Goal: Communication & Community: Answer question/provide support

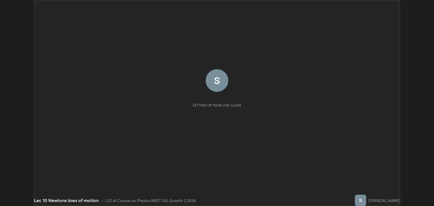
scroll to position [206, 434]
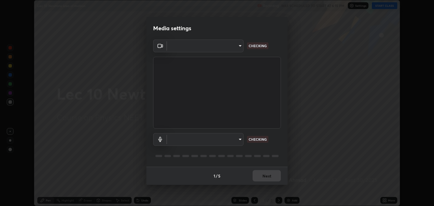
type input "6889e5757fad77820649456bc3a7e4ae290f4e048e3f3cb88d02d5782dedffd8"
type input "default"
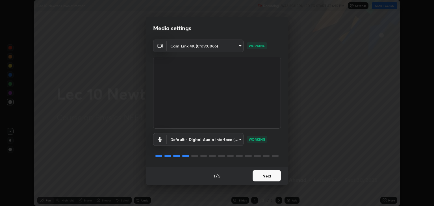
click at [264, 176] on button "Next" at bounding box center [266, 175] width 28 height 11
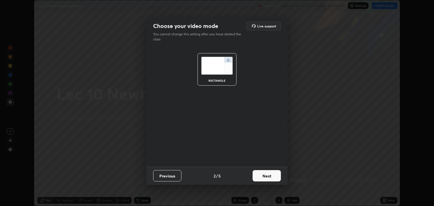
click at [265, 177] on button "Next" at bounding box center [266, 175] width 28 height 11
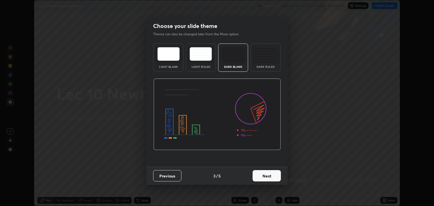
click at [266, 178] on button "Next" at bounding box center [266, 175] width 28 height 11
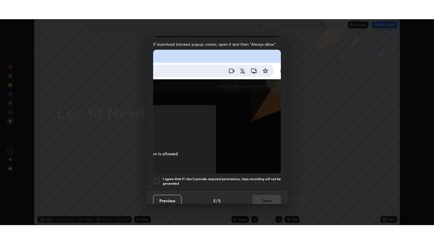
scroll to position [114, 0]
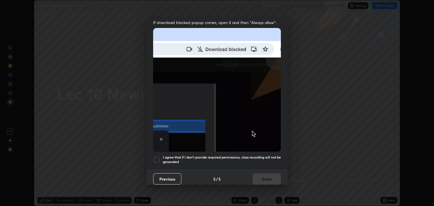
click at [157, 156] on div at bounding box center [156, 159] width 7 height 7
click at [265, 177] on button "Done" at bounding box center [266, 178] width 28 height 11
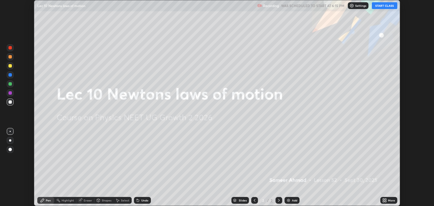
click at [383, 7] on button "START CLASS" at bounding box center [384, 5] width 25 height 7
click at [391, 199] on div "More" at bounding box center [391, 200] width 7 height 3
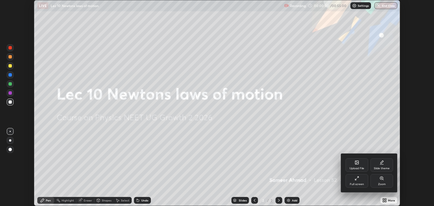
click at [357, 179] on icon at bounding box center [356, 178] width 5 height 5
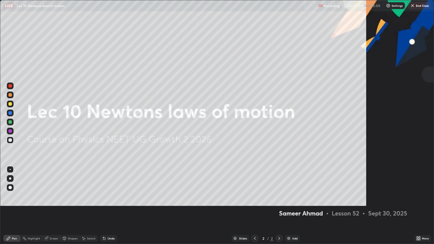
scroll to position [244, 434]
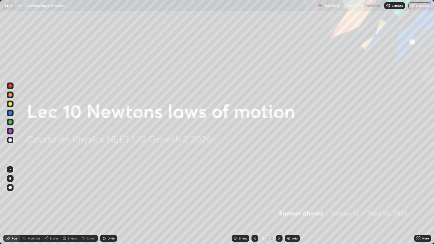
click at [292, 206] on div "Add" at bounding box center [294, 238] width 5 height 3
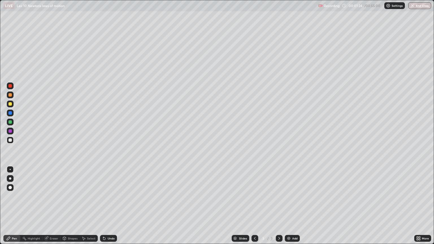
click at [108, 206] on div "Undo" at bounding box center [111, 238] width 7 height 3
click at [109, 206] on div "Undo" at bounding box center [111, 238] width 7 height 3
click at [291, 206] on div "Add" at bounding box center [292, 238] width 15 height 7
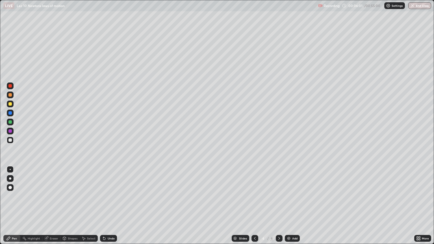
click at [255, 206] on icon at bounding box center [254, 238] width 5 height 5
click at [278, 206] on icon at bounding box center [279, 238] width 5 height 5
click at [10, 122] on div at bounding box center [9, 121] width 3 height 3
click at [11, 140] on div at bounding box center [9, 139] width 3 height 3
click at [10, 122] on div at bounding box center [9, 121] width 3 height 3
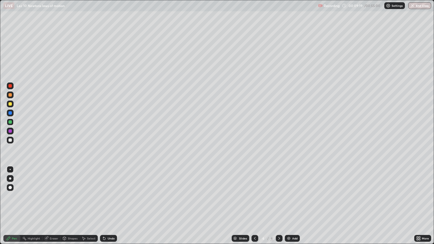
click at [8, 140] on div at bounding box center [9, 139] width 3 height 3
click at [294, 206] on div "Add" at bounding box center [292, 238] width 15 height 7
click at [8, 121] on div at bounding box center [10, 122] width 7 height 7
click at [10, 140] on div at bounding box center [9, 139] width 3 height 3
click at [10, 123] on div at bounding box center [9, 121] width 3 height 3
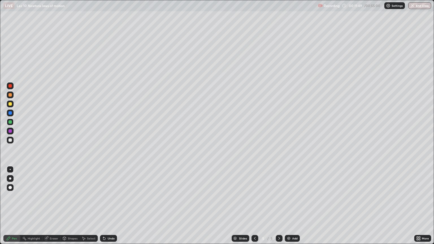
click at [253, 206] on div at bounding box center [254, 238] width 7 height 7
click at [278, 206] on icon at bounding box center [279, 238] width 5 height 5
click at [295, 206] on div "Add" at bounding box center [294, 238] width 5 height 3
click at [10, 140] on div at bounding box center [9, 139] width 3 height 3
click at [105, 206] on icon at bounding box center [104, 238] width 5 height 5
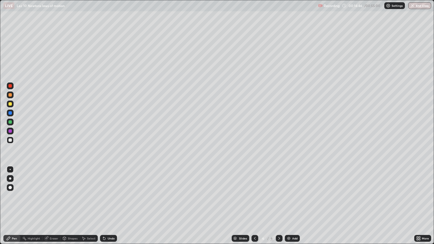
click at [52, 206] on div "Eraser" at bounding box center [54, 238] width 8 height 3
click at [13, 206] on div "Pen" at bounding box center [14, 238] width 5 height 3
click at [51, 206] on div "Eraser" at bounding box center [54, 238] width 8 height 3
click at [11, 206] on div "Pen" at bounding box center [11, 238] width 17 height 7
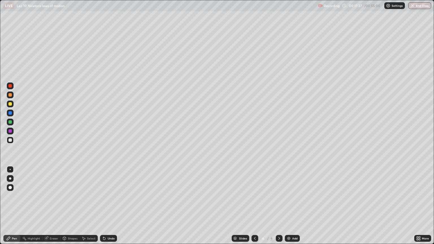
click at [291, 206] on div "Add" at bounding box center [292, 238] width 15 height 7
click at [254, 206] on icon at bounding box center [254, 238] width 5 height 5
click at [278, 206] on icon at bounding box center [279, 238] width 5 height 5
click at [256, 206] on div at bounding box center [254, 238] width 7 height 7
click at [278, 206] on icon at bounding box center [279, 238] width 5 height 5
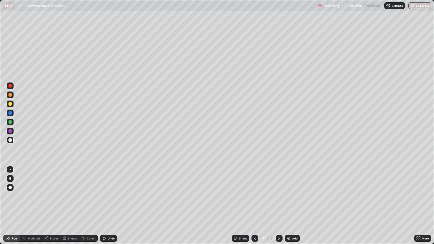
click at [291, 206] on div "Add" at bounding box center [292, 238] width 15 height 7
click at [10, 125] on div at bounding box center [10, 122] width 7 height 7
click at [109, 206] on div "Undo" at bounding box center [111, 238] width 7 height 3
click at [52, 206] on div "Eraser" at bounding box center [54, 238] width 8 height 3
click at [10, 206] on icon at bounding box center [8, 238] width 3 height 3
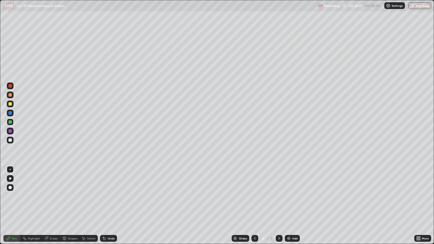
click at [294, 206] on div "Add" at bounding box center [292, 238] width 15 height 7
click at [12, 141] on div at bounding box center [9, 139] width 3 height 3
click at [88, 206] on div "Select" at bounding box center [91, 238] width 8 height 3
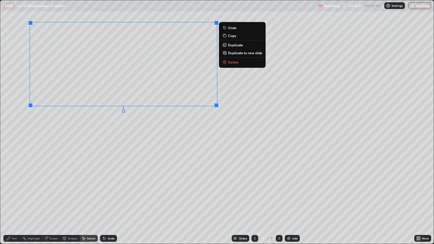
click at [236, 45] on p "Duplicate" at bounding box center [235, 45] width 15 height 5
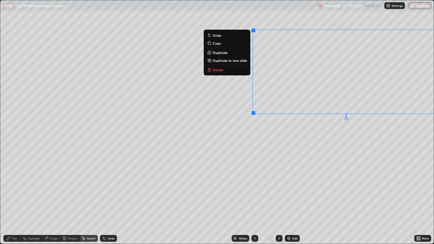
click at [50, 206] on div "Eraser" at bounding box center [54, 238] width 8 height 3
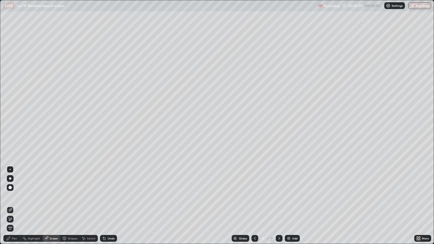
click at [10, 206] on icon at bounding box center [8, 238] width 5 height 5
click at [7, 123] on div at bounding box center [10, 122] width 7 height 7
click at [112, 206] on div "Undo" at bounding box center [111, 238] width 7 height 3
click at [10, 140] on div at bounding box center [9, 139] width 3 height 3
click at [108, 206] on div "Undo" at bounding box center [111, 238] width 7 height 3
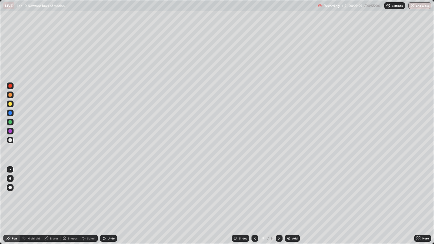
click at [9, 121] on div at bounding box center [9, 121] width 3 height 3
click at [290, 206] on div "Add" at bounding box center [292, 238] width 15 height 7
click at [11, 140] on div at bounding box center [9, 139] width 3 height 3
click at [254, 206] on icon at bounding box center [254, 238] width 5 height 5
click at [279, 206] on icon at bounding box center [279, 238] width 5 height 5
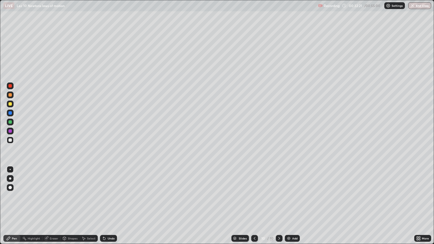
click at [109, 206] on div "Undo" at bounding box center [111, 238] width 7 height 3
click at [110, 206] on div "Undo" at bounding box center [111, 238] width 7 height 3
click at [108, 206] on div "Undo" at bounding box center [111, 238] width 7 height 3
click at [103, 206] on icon at bounding box center [104, 239] width 2 height 2
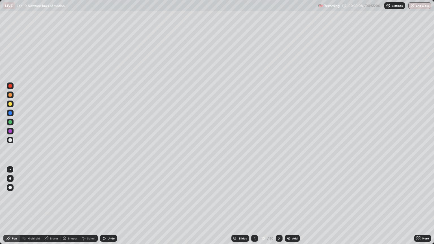
click at [89, 206] on div "Select" at bounding box center [91, 238] width 8 height 3
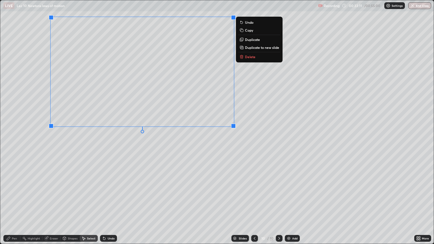
click at [264, 49] on p "Duplicate to new slide" at bounding box center [262, 47] width 34 height 5
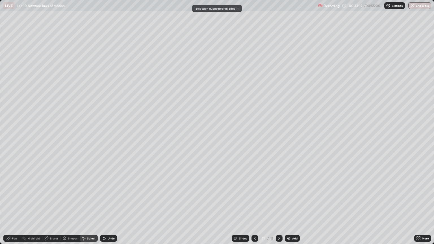
click at [12, 206] on div "Pen" at bounding box center [14, 238] width 5 height 3
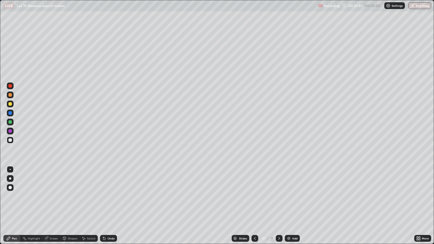
click at [109, 206] on div "Undo" at bounding box center [111, 238] width 7 height 3
click at [51, 206] on div "Eraser" at bounding box center [51, 238] width 18 height 7
click at [11, 206] on div "Pen" at bounding box center [11, 238] width 17 height 7
click at [10, 122] on div at bounding box center [9, 121] width 3 height 3
click at [295, 206] on div "Add" at bounding box center [292, 238] width 15 height 7
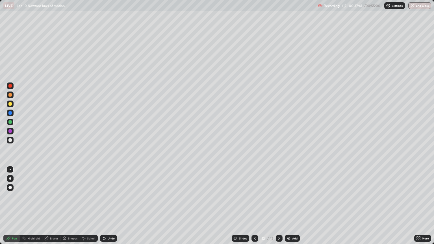
click at [293, 206] on div "Add" at bounding box center [292, 238] width 15 height 7
click at [254, 206] on icon at bounding box center [254, 238] width 5 height 5
click at [253, 206] on icon at bounding box center [254, 238] width 5 height 5
click at [296, 206] on div "Add" at bounding box center [294, 238] width 5 height 3
click at [278, 206] on icon at bounding box center [279, 238] width 5 height 5
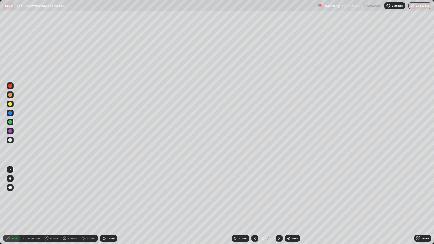
click at [278, 206] on icon at bounding box center [279, 238] width 5 height 5
click at [254, 206] on icon at bounding box center [254, 238] width 5 height 5
click at [257, 206] on div at bounding box center [254, 238] width 7 height 7
click at [254, 206] on icon at bounding box center [254, 238] width 5 height 5
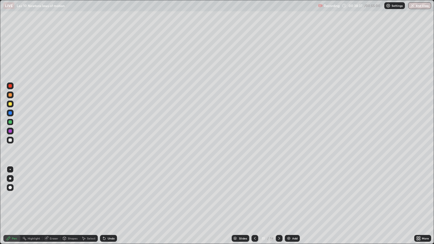
click at [278, 206] on icon at bounding box center [279, 238] width 5 height 5
click at [11, 141] on div at bounding box center [9, 139] width 3 height 3
click at [9, 122] on div at bounding box center [9, 121] width 3 height 3
click at [90, 206] on div "Select" at bounding box center [91, 238] width 8 height 3
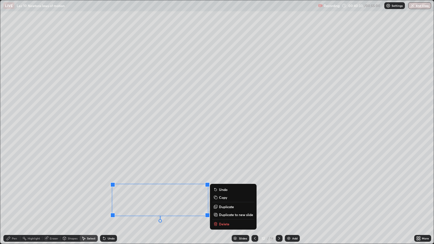
click at [219, 206] on p "Delete" at bounding box center [224, 224] width 10 height 5
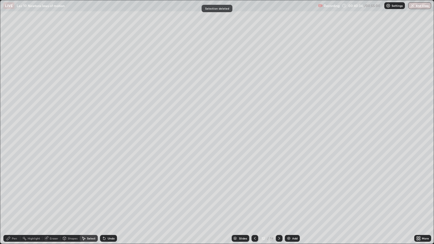
click at [8, 206] on icon at bounding box center [8, 238] width 5 height 5
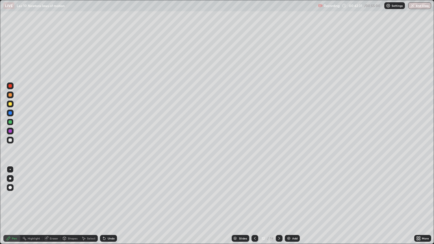
click at [290, 206] on img at bounding box center [288, 238] width 5 height 5
click at [278, 206] on icon at bounding box center [279, 238] width 5 height 5
click at [10, 140] on div at bounding box center [9, 139] width 3 height 3
click at [87, 206] on div "Select" at bounding box center [91, 238] width 8 height 3
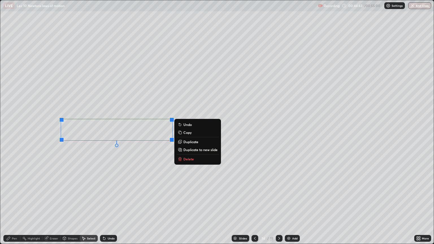
click at [11, 206] on div "Pen" at bounding box center [11, 238] width 17 height 7
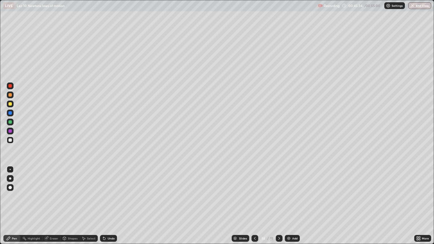
click at [108, 206] on div "Undo" at bounding box center [111, 238] width 7 height 3
click at [109, 206] on div "Undo" at bounding box center [111, 238] width 7 height 3
click at [11, 121] on div at bounding box center [9, 121] width 3 height 3
click at [279, 206] on icon at bounding box center [279, 238] width 5 height 5
click at [11, 140] on div at bounding box center [9, 139] width 3 height 3
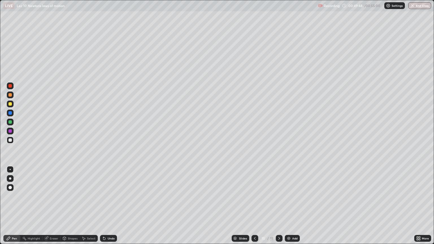
click at [279, 206] on icon at bounding box center [279, 238] width 2 height 3
click at [290, 206] on img at bounding box center [288, 238] width 5 height 5
click at [254, 206] on icon at bounding box center [254, 238] width 5 height 5
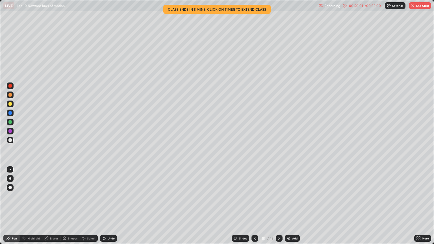
click at [254, 206] on icon at bounding box center [255, 238] width 2 height 3
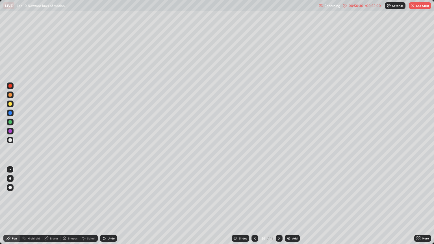
click at [279, 206] on icon at bounding box center [279, 238] width 5 height 5
click at [276, 206] on div at bounding box center [279, 238] width 7 height 7
click at [110, 206] on div "Undo" at bounding box center [111, 238] width 7 height 3
click at [89, 206] on div "Select" at bounding box center [91, 238] width 8 height 3
click at [16, 206] on div "Pen" at bounding box center [14, 238] width 5 height 3
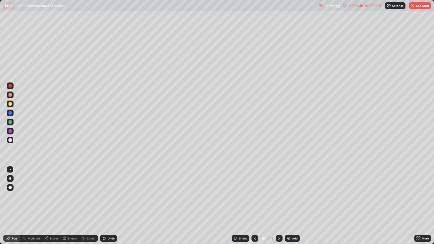
click at [10, 141] on div at bounding box center [9, 139] width 3 height 3
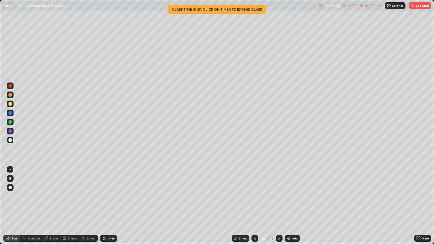
click at [86, 206] on div "Select" at bounding box center [89, 238] width 18 height 7
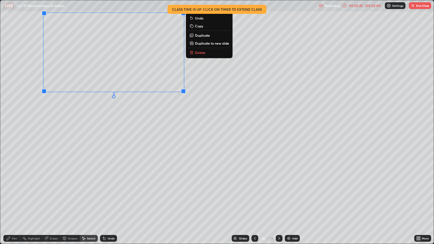
click at [214, 42] on p "Duplicate to new slide" at bounding box center [212, 43] width 34 height 5
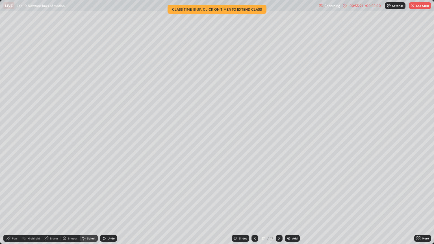
click at [8, 206] on icon at bounding box center [8, 238] width 3 height 3
click at [12, 120] on div at bounding box center [10, 122] width 7 height 7
click at [108, 206] on div "Undo" at bounding box center [111, 238] width 7 height 3
click at [254, 206] on icon at bounding box center [254, 238] width 5 height 5
click at [278, 206] on icon at bounding box center [279, 238] width 5 height 5
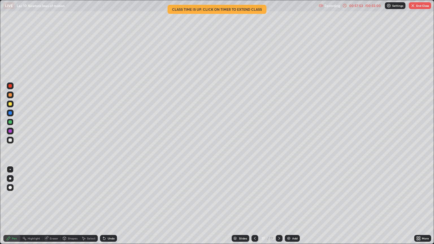
click at [278, 206] on icon at bounding box center [279, 238] width 2 height 3
click at [278, 206] on icon at bounding box center [279, 238] width 5 height 5
click at [416, 7] on button "End Class" at bounding box center [420, 5] width 22 height 7
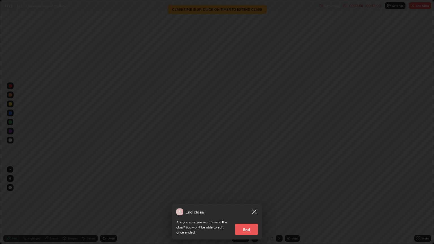
click at [223, 174] on div "End class? Are you sure you want to end the class? You won’t be able to edit on…" at bounding box center [217, 122] width 434 height 244
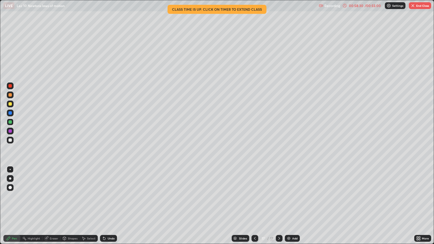
click at [417, 6] on button "End Class" at bounding box center [420, 5] width 22 height 7
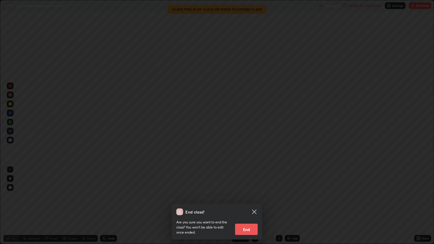
click at [247, 206] on button "End" at bounding box center [246, 229] width 23 height 11
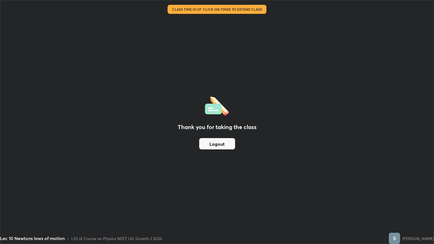
click at [226, 142] on button "Logout" at bounding box center [217, 143] width 36 height 11
click at [216, 144] on button "Logout" at bounding box center [217, 143] width 36 height 11
click at [213, 139] on button "Logout" at bounding box center [217, 143] width 36 height 11
click at [216, 143] on button "Logout" at bounding box center [217, 143] width 36 height 11
click at [204, 149] on button "Logout" at bounding box center [217, 143] width 36 height 11
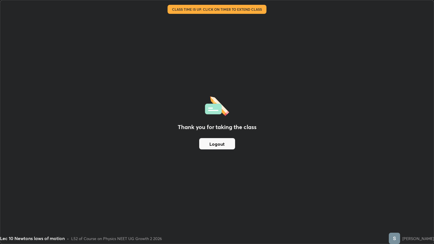
click at [212, 145] on button "Logout" at bounding box center [217, 143] width 36 height 11
click at [217, 143] on button "Logout" at bounding box center [217, 143] width 36 height 11
click at [206, 149] on button "Logout" at bounding box center [217, 143] width 36 height 11
click at [206, 145] on button "Logout" at bounding box center [217, 143] width 36 height 11
